Goal: Information Seeking & Learning: Learn about a topic

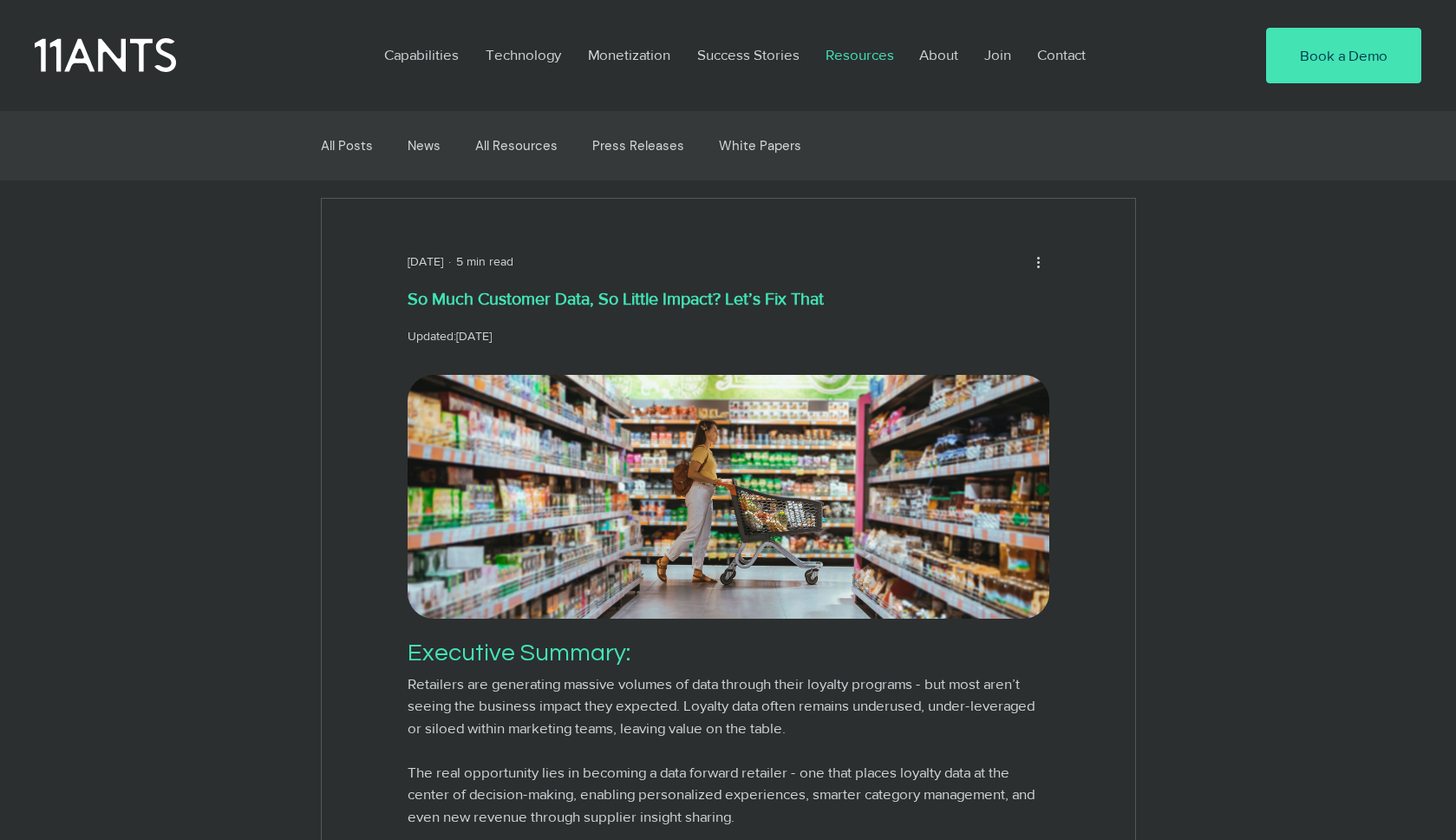
click at [871, 51] on p "Resources" at bounding box center [859, 54] width 86 height 40
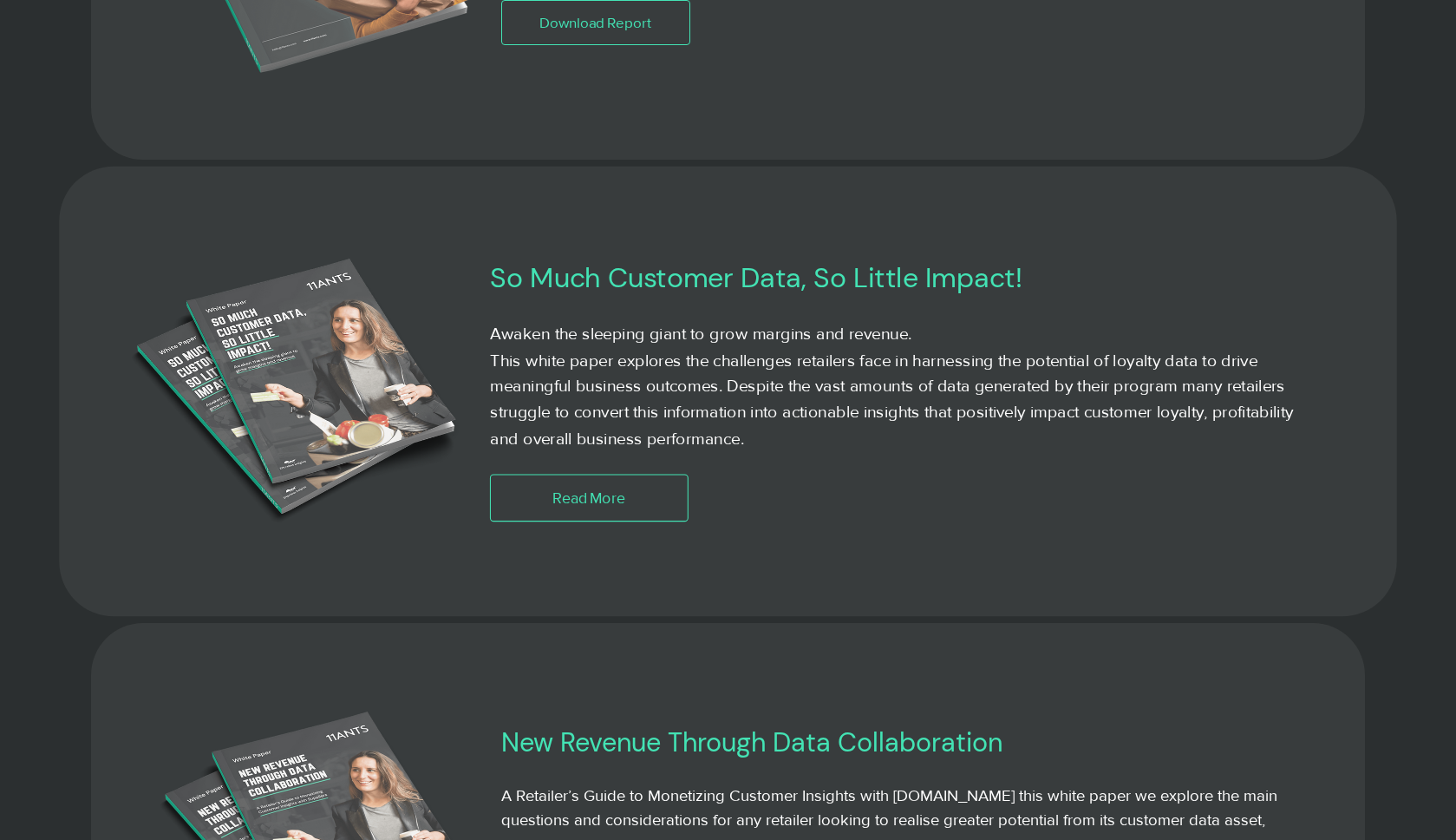
scroll to position [1798, 0]
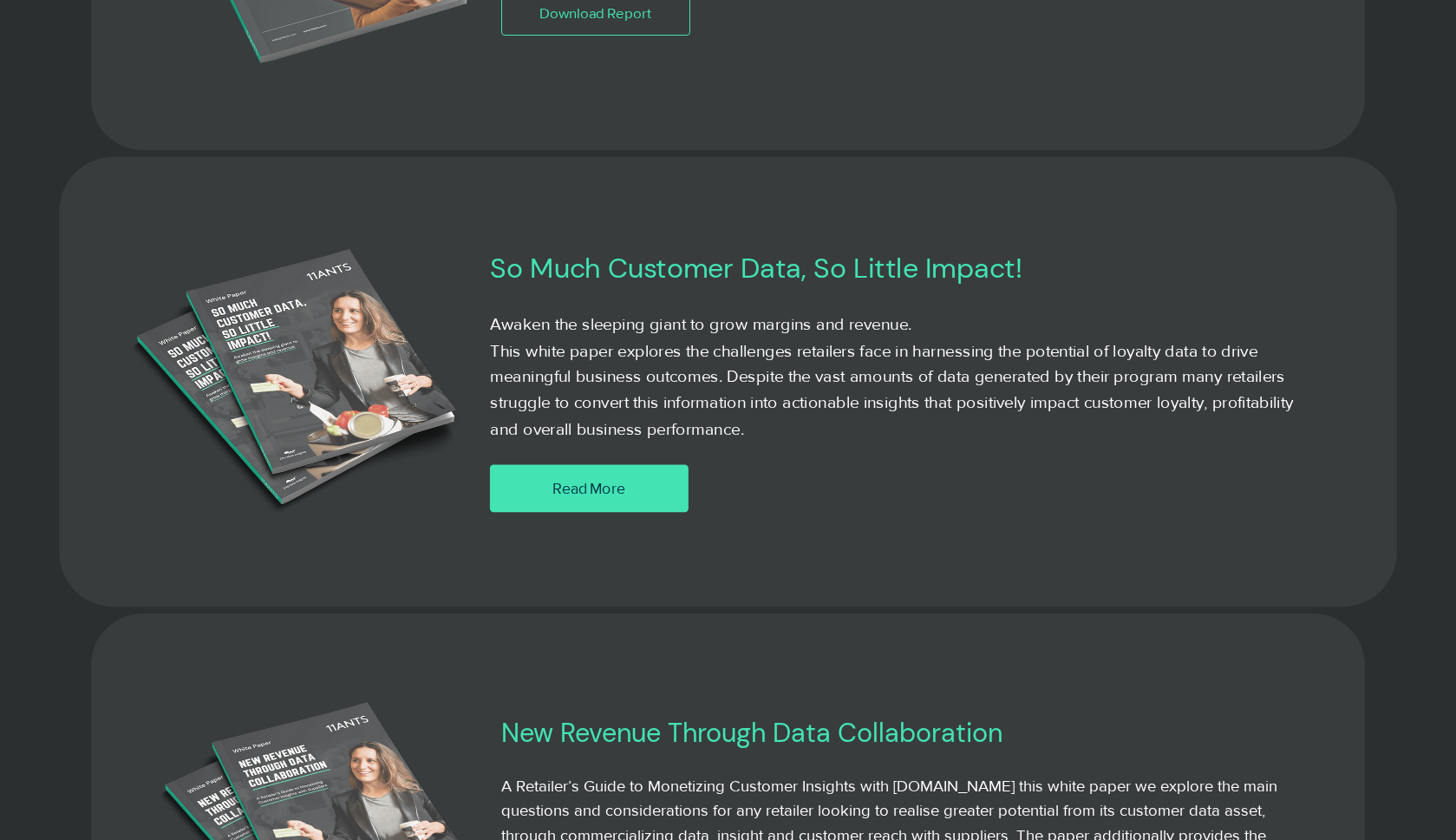
click at [615, 489] on span "Read More" at bounding box center [589, 488] width 73 height 21
